Goal: Find specific page/section

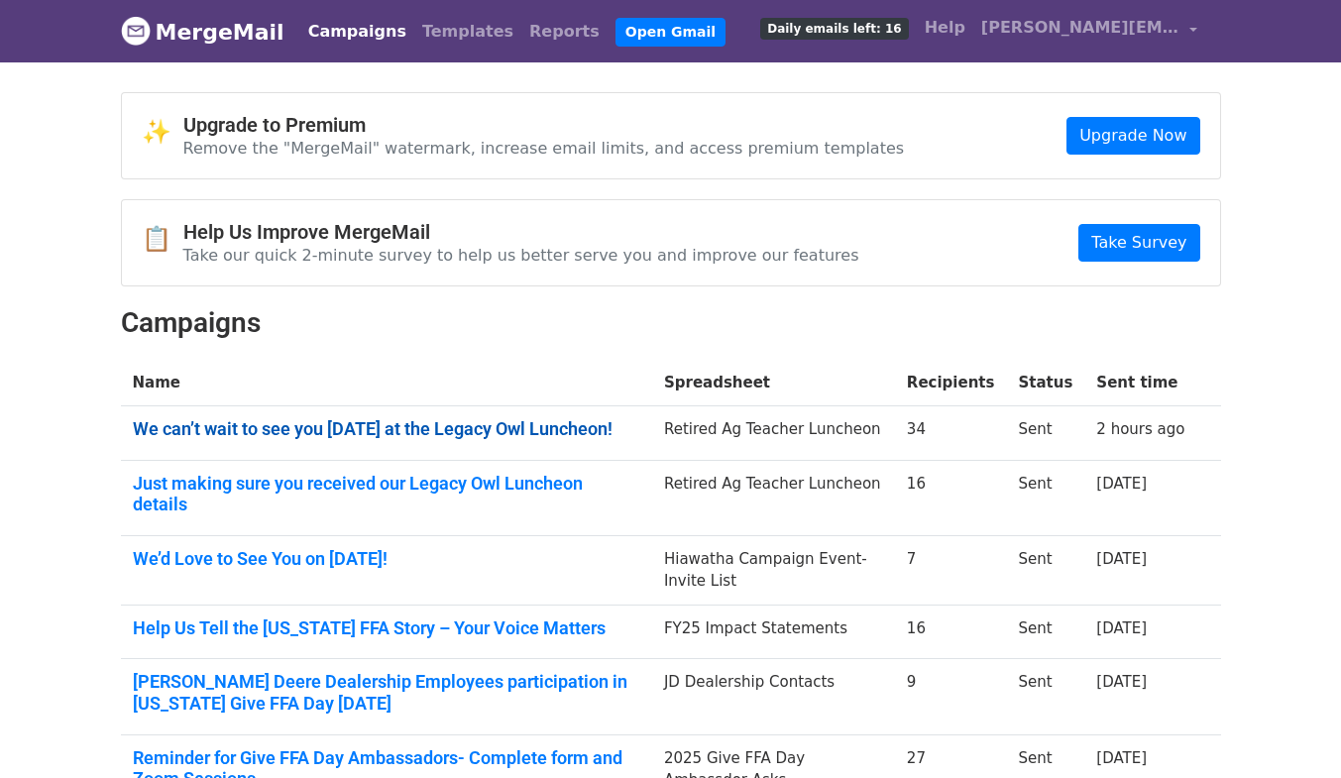
click at [615, 428] on link "We can’t wait to see you tomorrow at the Legacy Owl Luncheon!" at bounding box center [386, 429] width 507 height 22
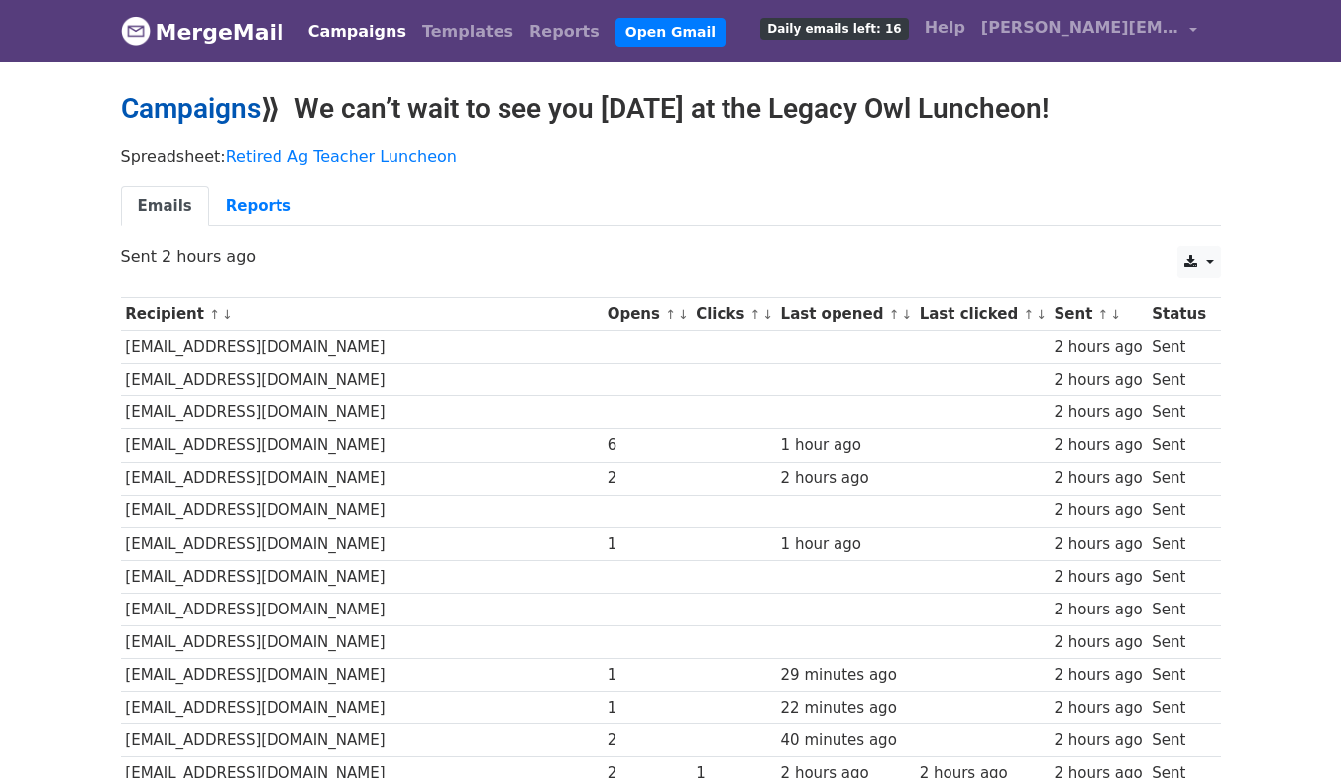
click at [219, 96] on link "Campaigns" at bounding box center [191, 108] width 140 height 33
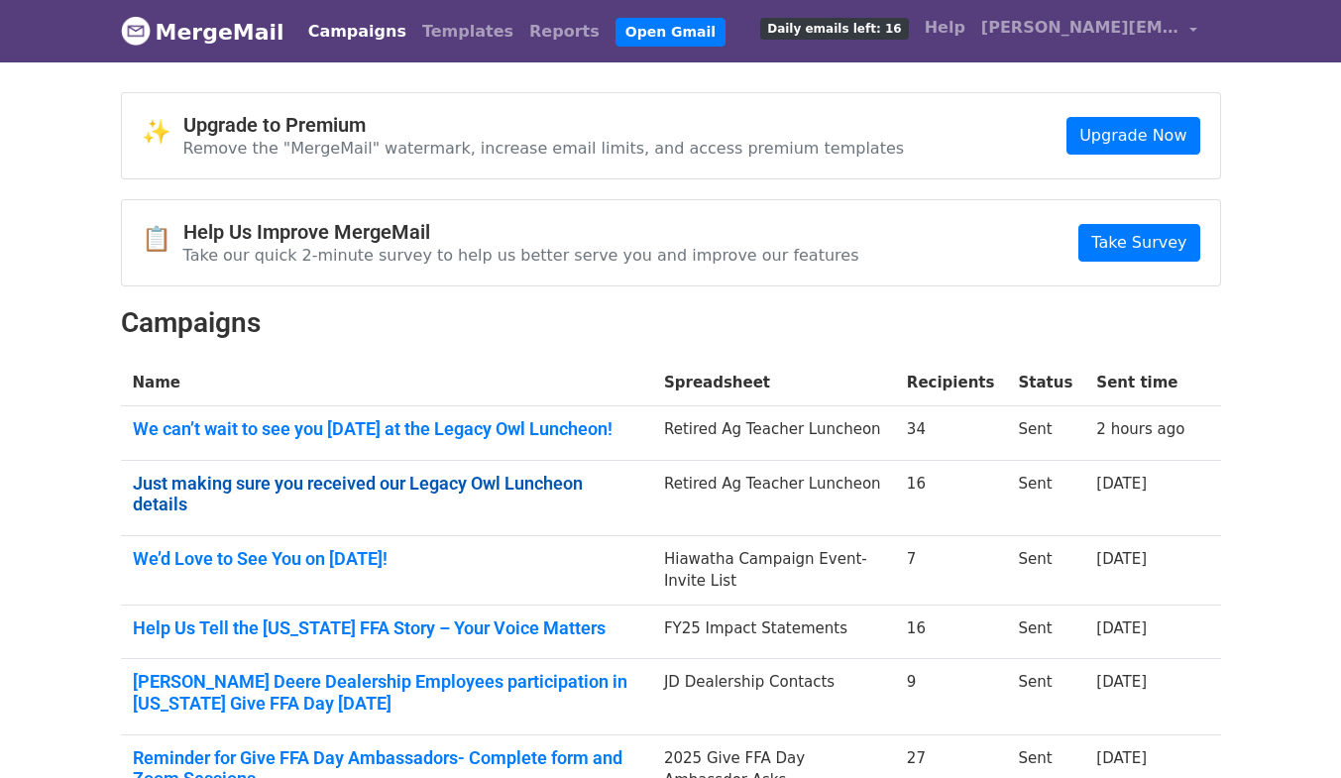
click at [515, 484] on link "Just making sure you received our Legacy Owl Luncheon details" at bounding box center [386, 494] width 507 height 43
